Goal: Task Accomplishment & Management: Complete application form

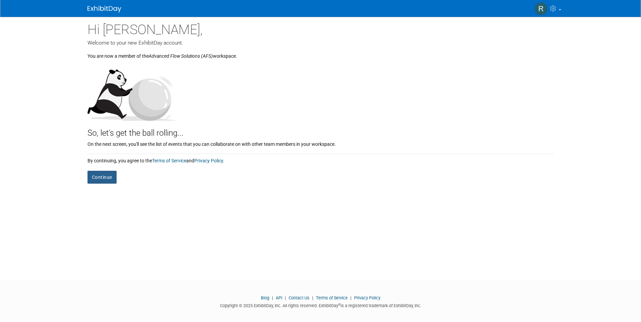
click at [104, 177] on button "Continue" at bounding box center [102, 177] width 29 height 13
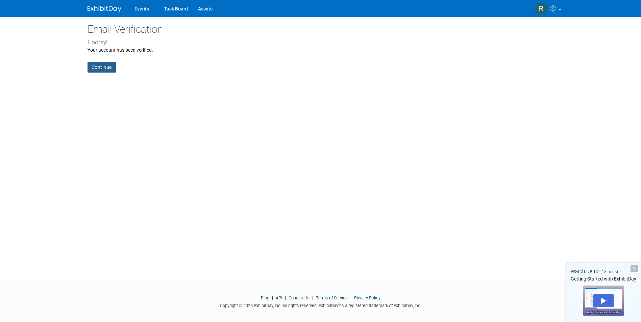
click at [100, 68] on link "Continue" at bounding box center [102, 67] width 28 height 11
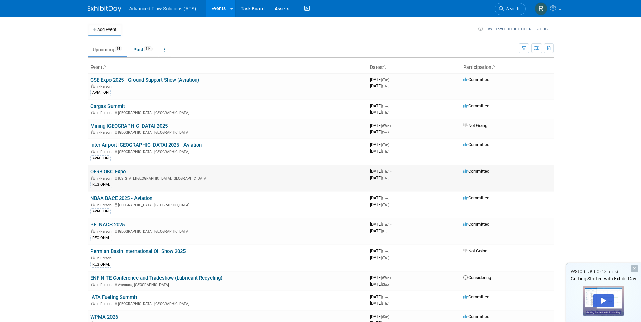
click at [114, 170] on link "OERB OKC Expo" at bounding box center [107, 172] width 35 height 6
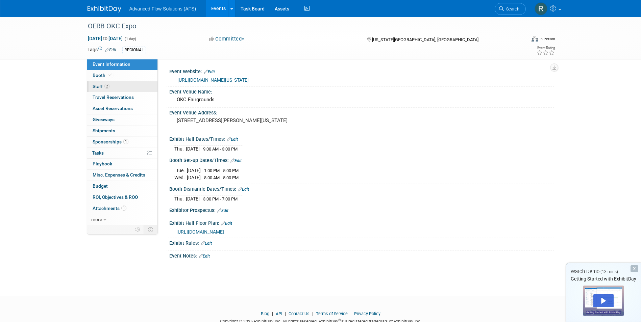
click at [99, 87] on span "Staff 2" at bounding box center [101, 86] width 17 height 5
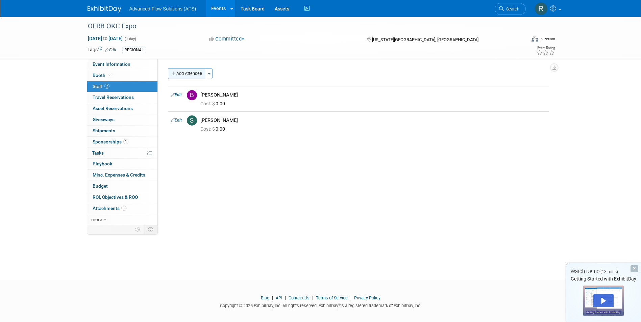
click at [200, 73] on button "Add Attendee" at bounding box center [187, 73] width 38 height 11
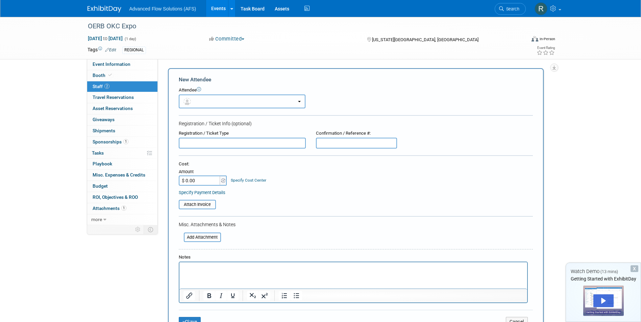
drag, startPoint x: 221, startPoint y: 99, endPoint x: 224, endPoint y: 96, distance: 4.1
click at [223, 97] on button "button" at bounding box center [242, 102] width 127 height 14
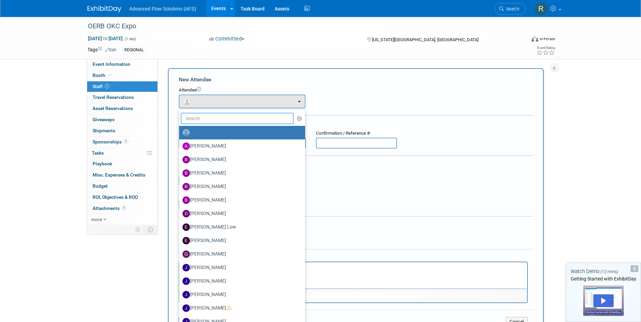
click at [224, 117] on input "text" at bounding box center [237, 118] width 113 height 11
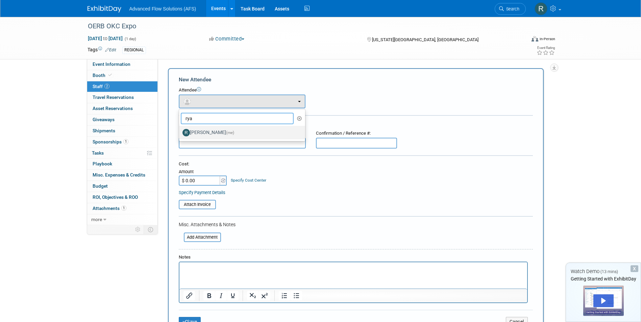
type input "rya"
click at [222, 135] on label "Ryan Spangler (me)" at bounding box center [240, 132] width 116 height 11
click at [180, 134] on input "Ryan Spangler (me)" at bounding box center [178, 132] width 4 height 4
select select "a1187902-6bd6-427f-9772-caa53e17c08c"
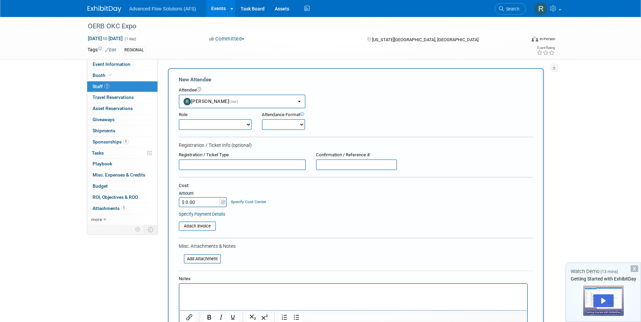
click at [249, 124] on select "Demonstrator Host Planner Presenter Sales Representative Set-up/Dismantle Crew …" at bounding box center [215, 124] width 73 height 11
select select "4"
click at [179, 119] on select "Demonstrator Host Planner Presenter Sales Representative Set-up/Dismantle Crew …" at bounding box center [215, 124] width 73 height 11
click at [299, 124] on select "Onsite Remote" at bounding box center [283, 124] width 43 height 11
select select "1"
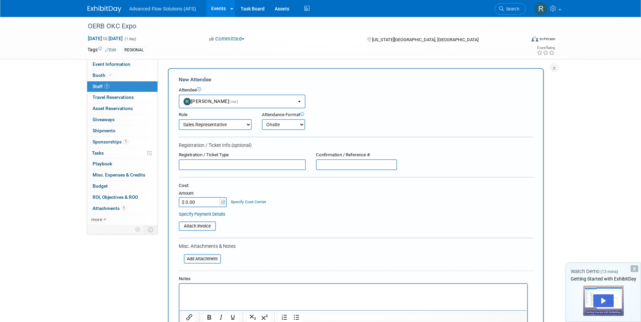
click at [262, 119] on select "Onsite Remote" at bounding box center [283, 124] width 43 height 11
click at [275, 165] on input "text" at bounding box center [242, 165] width 127 height 11
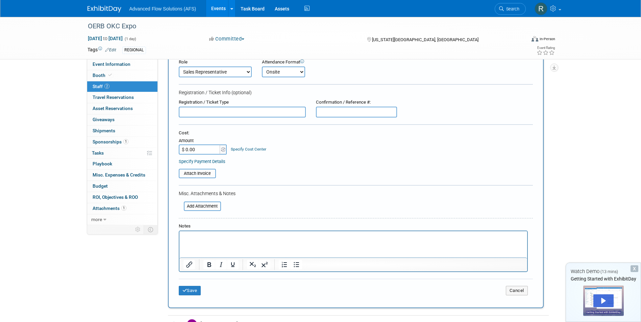
scroll to position [68, 0]
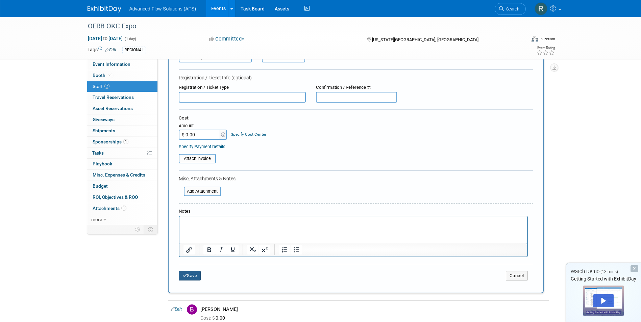
click at [196, 278] on button "Save" at bounding box center [190, 275] width 22 height 9
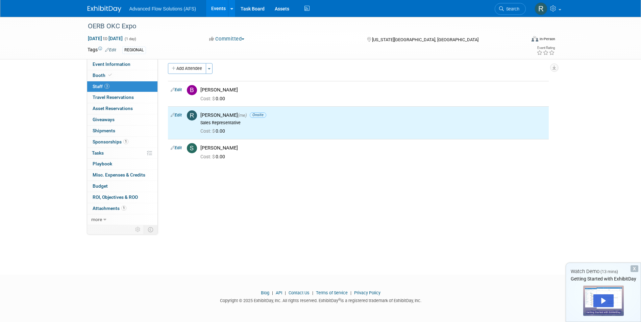
scroll to position [0, 0]
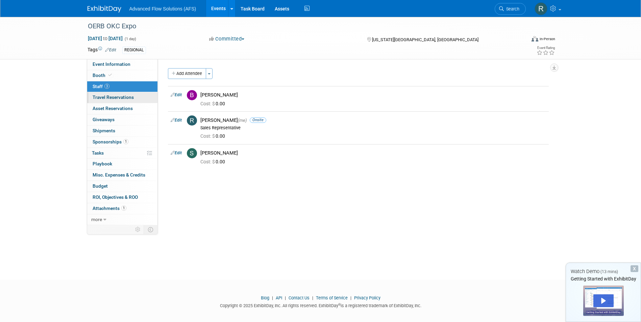
click at [132, 99] on span "Travel Reservations 0" at bounding box center [113, 97] width 41 height 5
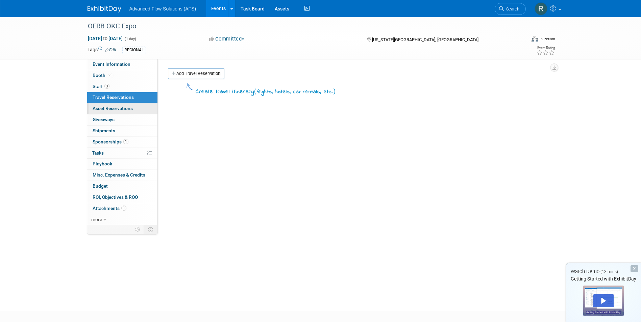
click at [127, 109] on span "Asset Reservations 0" at bounding box center [113, 108] width 40 height 5
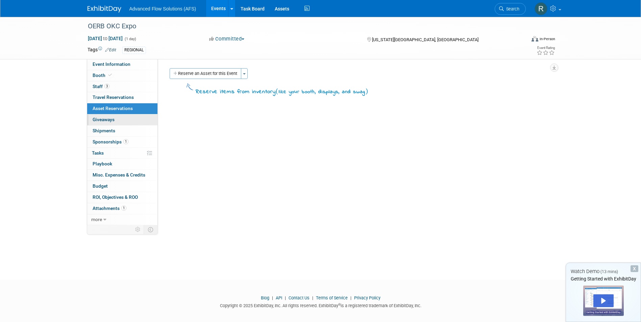
click at [124, 119] on link "0 Giveaways 0" at bounding box center [122, 120] width 70 height 11
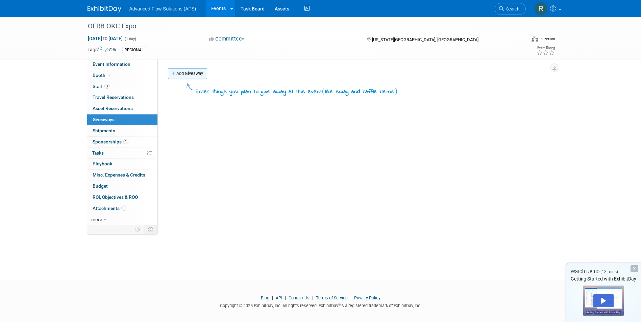
click at [189, 72] on link "Add Giveaway" at bounding box center [187, 73] width 39 height 11
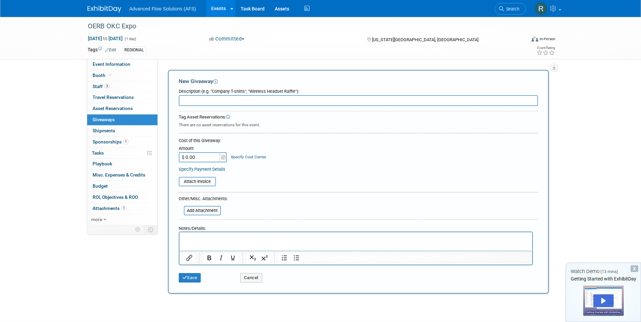
drag, startPoint x: 306, startPoint y: 56, endPoint x: 291, endPoint y: 58, distance: 14.6
click at [306, 57] on div "Tags Edit REGIONAL Event Rating" at bounding box center [321, 51] width 478 height 12
click at [112, 144] on span "Sponsorships 1" at bounding box center [111, 141] width 36 height 5
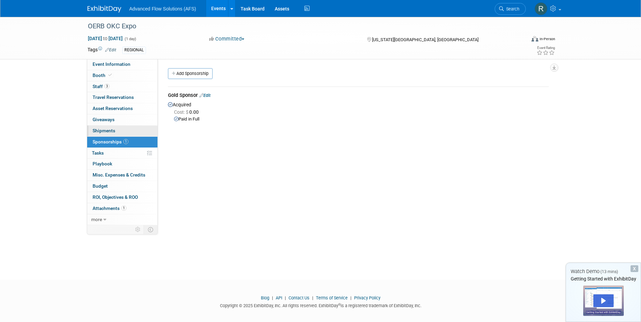
click at [109, 131] on span "Shipments 0" at bounding box center [104, 130] width 23 height 5
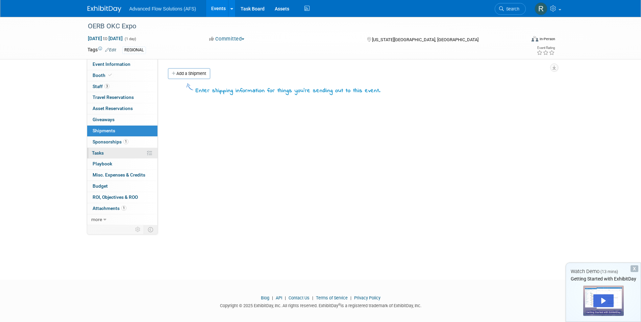
click at [109, 154] on link "0% Tasks 0%" at bounding box center [122, 153] width 70 height 11
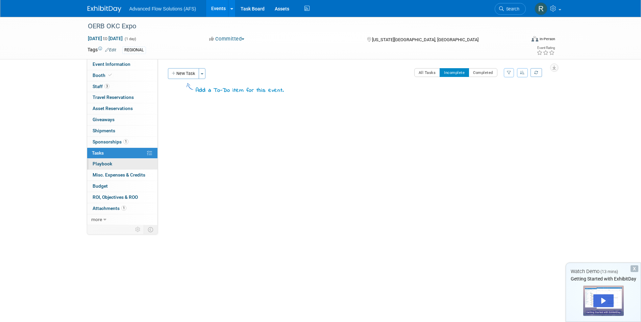
click at [107, 166] on span "Playbook 0" at bounding box center [103, 163] width 20 height 5
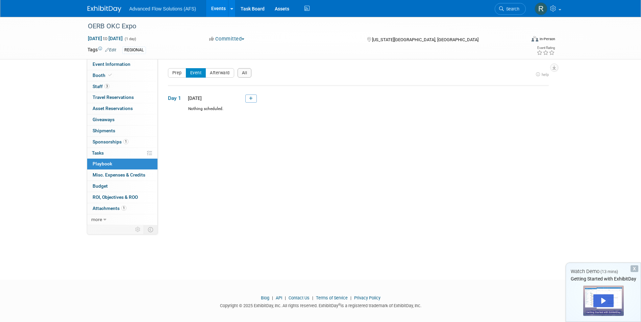
click at [108, 174] on span "Misc. Expenses & Credits 0" at bounding box center [119, 174] width 53 height 5
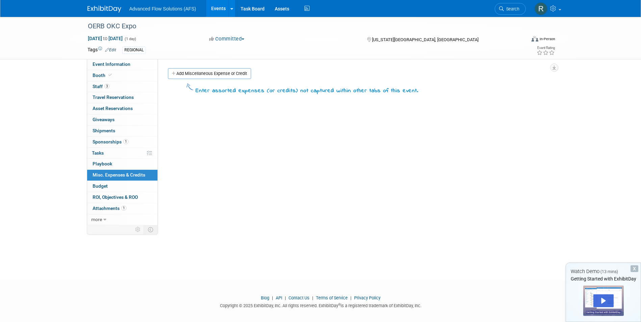
click at [108, 182] on link "Budget" at bounding box center [122, 186] width 70 height 11
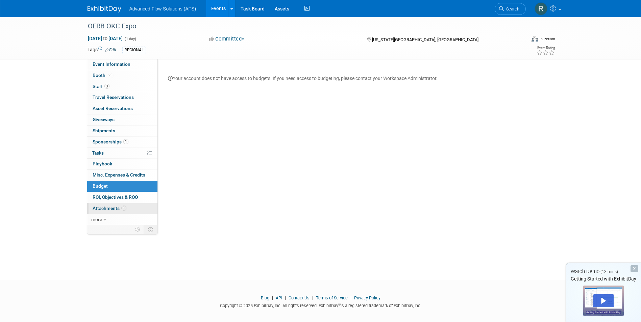
click at [115, 209] on span "Attachments 1" at bounding box center [110, 208] width 34 height 5
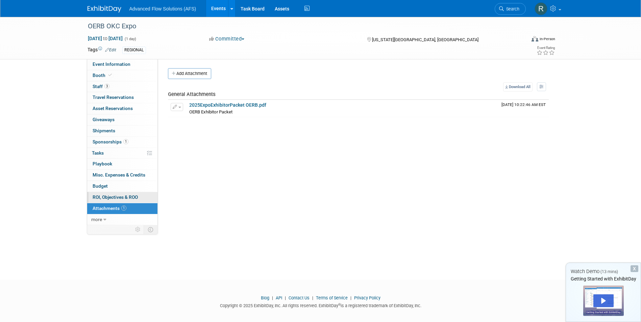
click at [116, 195] on span "ROI, Objectives & ROO 0" at bounding box center [115, 197] width 45 height 5
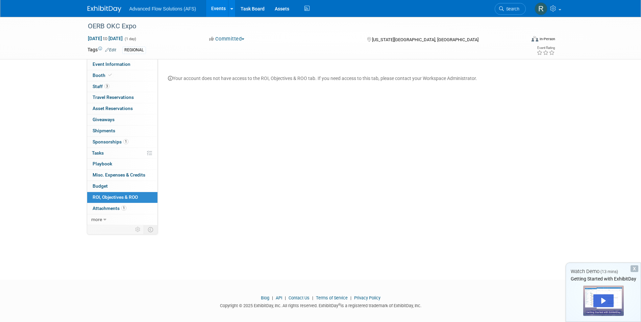
click at [105, 6] on img at bounding box center [105, 9] width 34 height 7
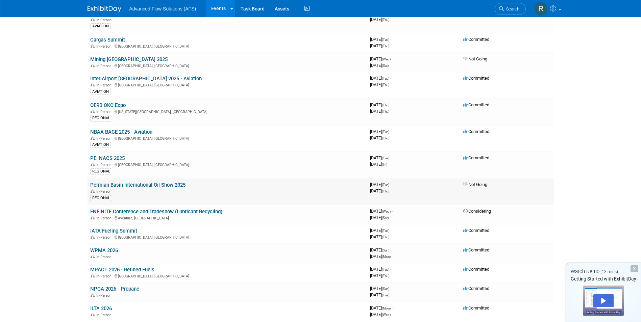
scroll to position [68, 0]
click at [163, 186] on link "Permian Basin International Oil Show 2025" at bounding box center [137, 184] width 95 height 6
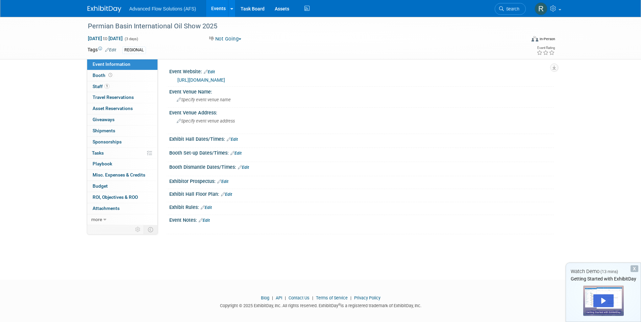
click at [109, 7] on img at bounding box center [105, 9] width 34 height 7
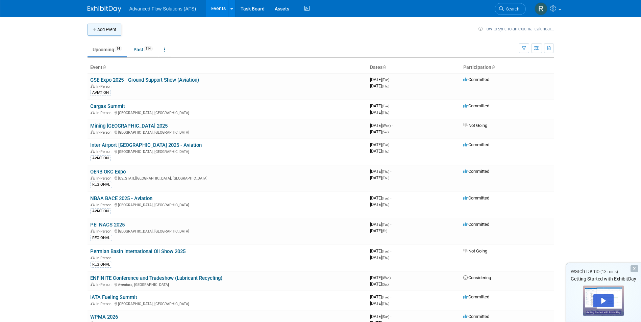
click at [113, 32] on button "Add Event" at bounding box center [105, 30] width 34 height 12
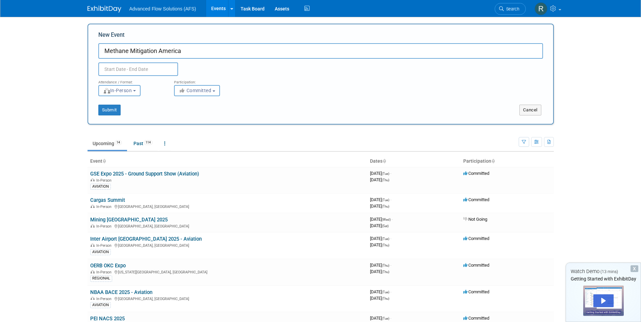
type input "Methane Mitigation America"
click at [157, 65] on input "text" at bounding box center [138, 70] width 80 height 14
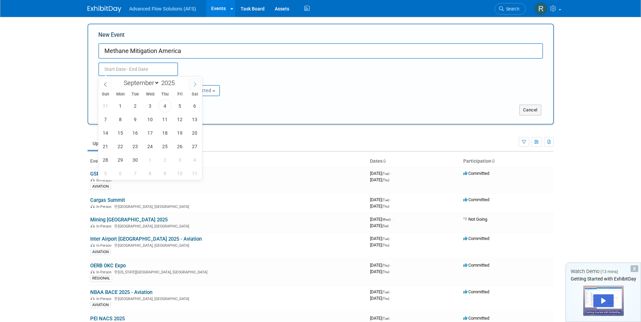
click at [195, 82] on icon at bounding box center [195, 84] width 5 height 5
click at [196, 82] on icon at bounding box center [195, 84] width 5 height 5
select select "11"
click at [140, 106] on span "2" at bounding box center [135, 105] width 13 height 13
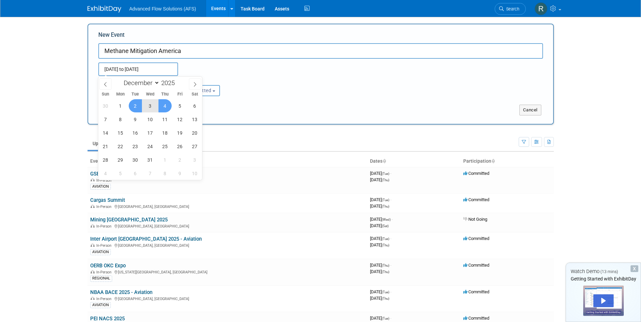
click at [165, 107] on span "4" at bounding box center [164, 105] width 13 height 13
type input "Dec 2, 2025 to Dec 4, 2025"
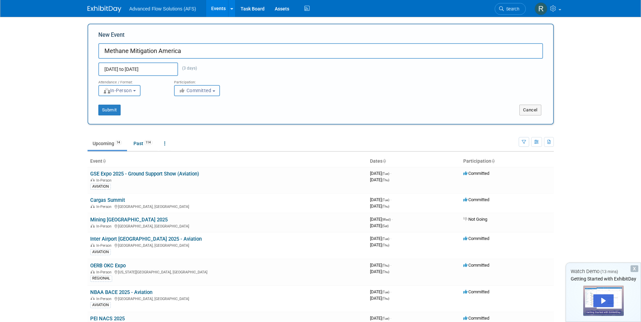
click at [215, 91] on b "button" at bounding box center [214, 91] width 3 height 1
click at [208, 115] on label "Considering" at bounding box center [200, 116] width 45 height 9
click at [180, 115] on input "Considering" at bounding box center [178, 116] width 4 height 4
select select "2"
click at [116, 109] on button "Submit" at bounding box center [109, 110] width 22 height 11
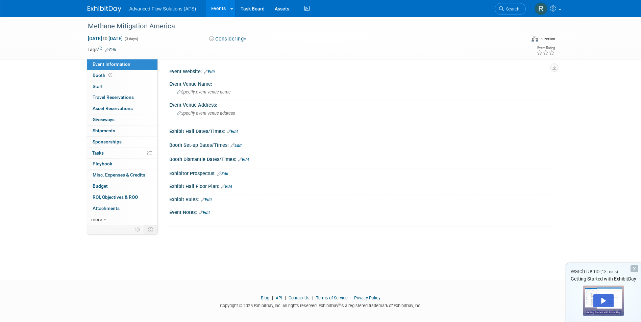
click at [104, 8] on img at bounding box center [105, 9] width 34 height 7
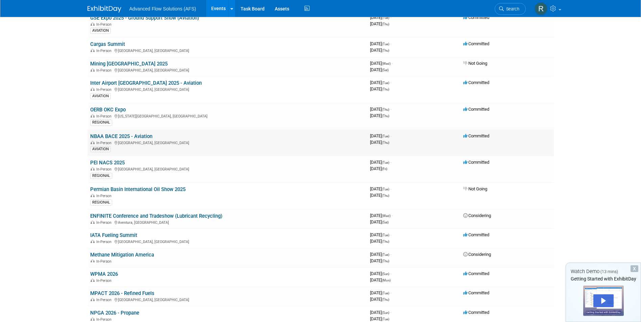
scroll to position [68, 0]
